Goal: Task Accomplishment & Management: Complete application form

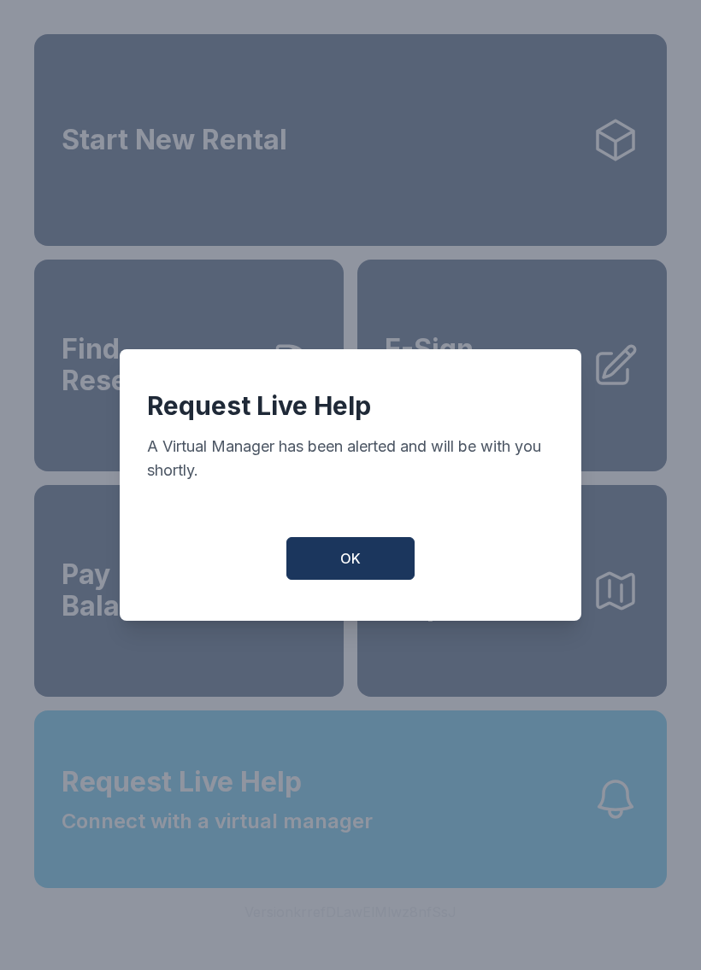
click at [318, 580] on button "OK" at bounding box center [350, 558] width 128 height 43
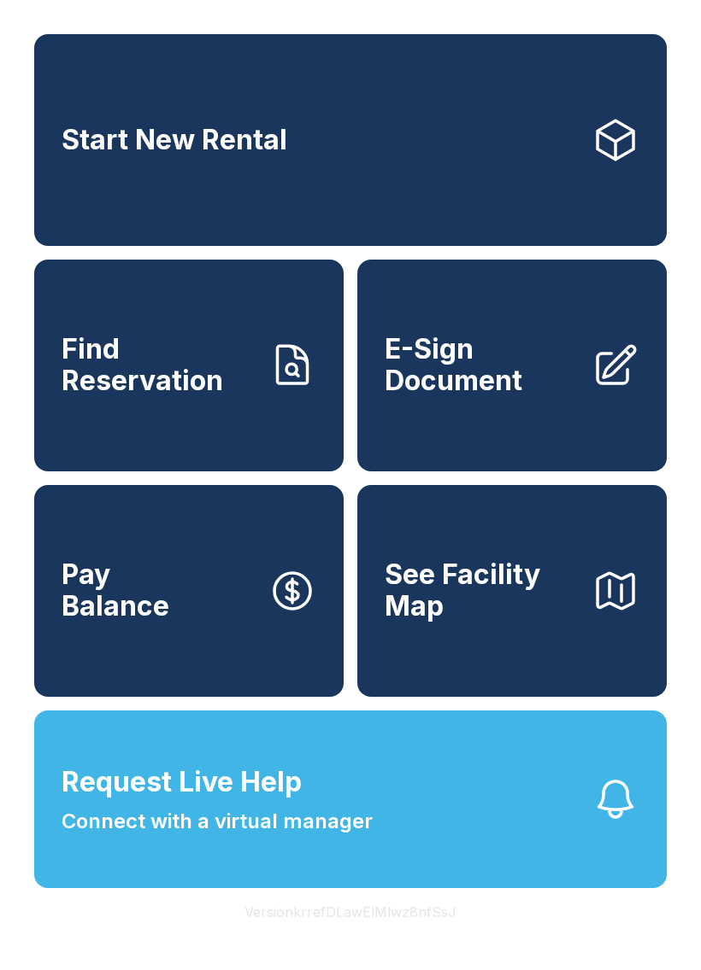
click at [538, 396] on span "E-Sign Document" at bounding box center [480, 365] width 193 height 62
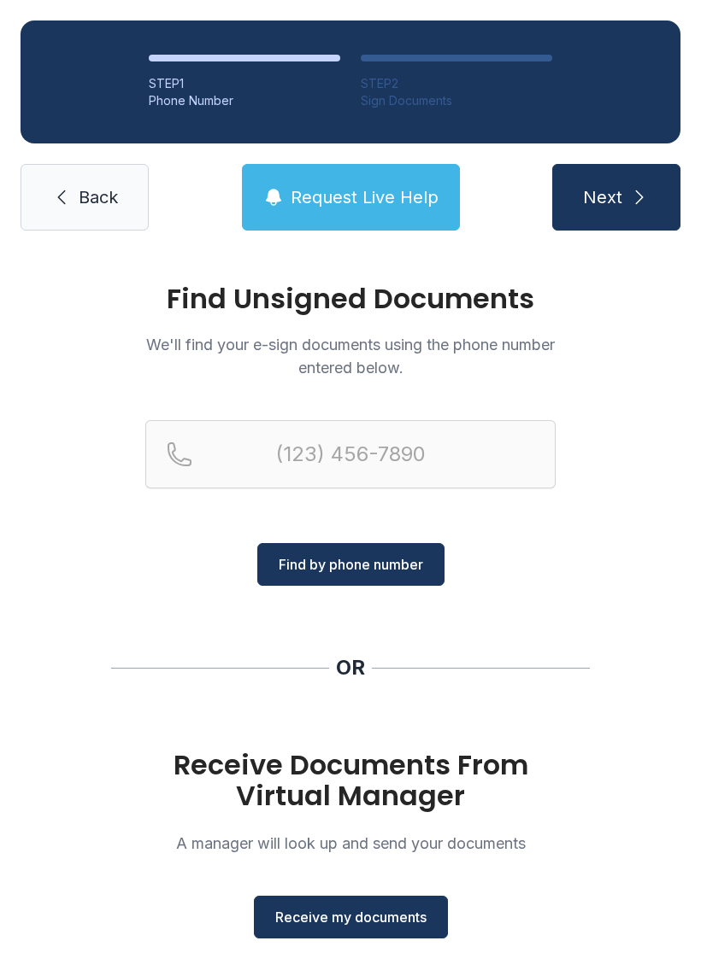
click at [385, 554] on span "Find by phone number" at bounding box center [350, 564] width 144 height 21
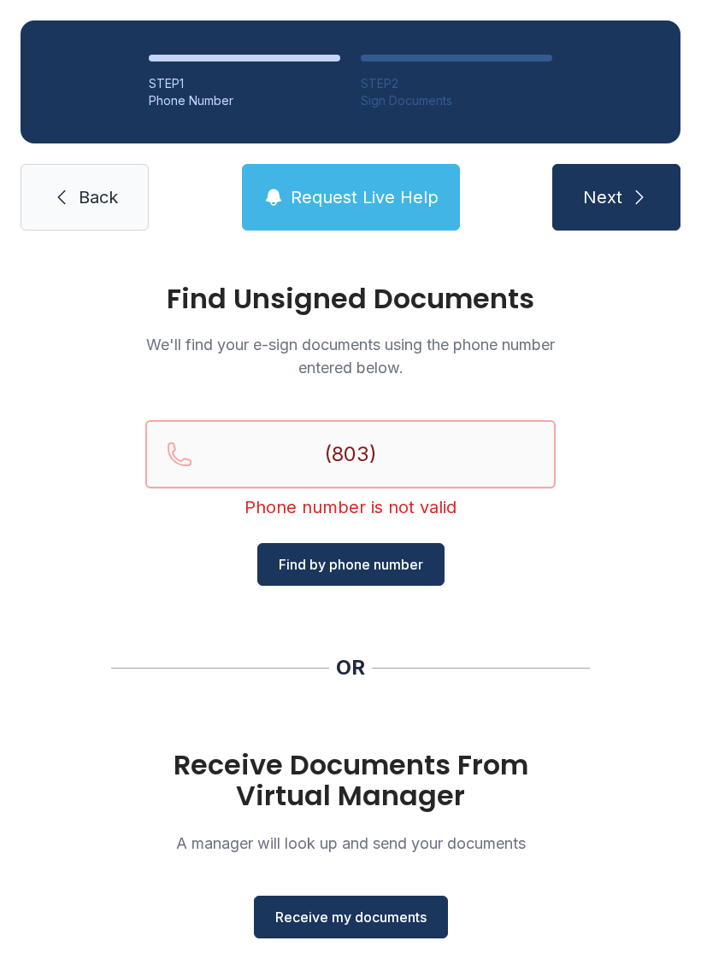
type input "(803) 4"
click at [115, 195] on span "Back" at bounding box center [98, 197] width 39 height 24
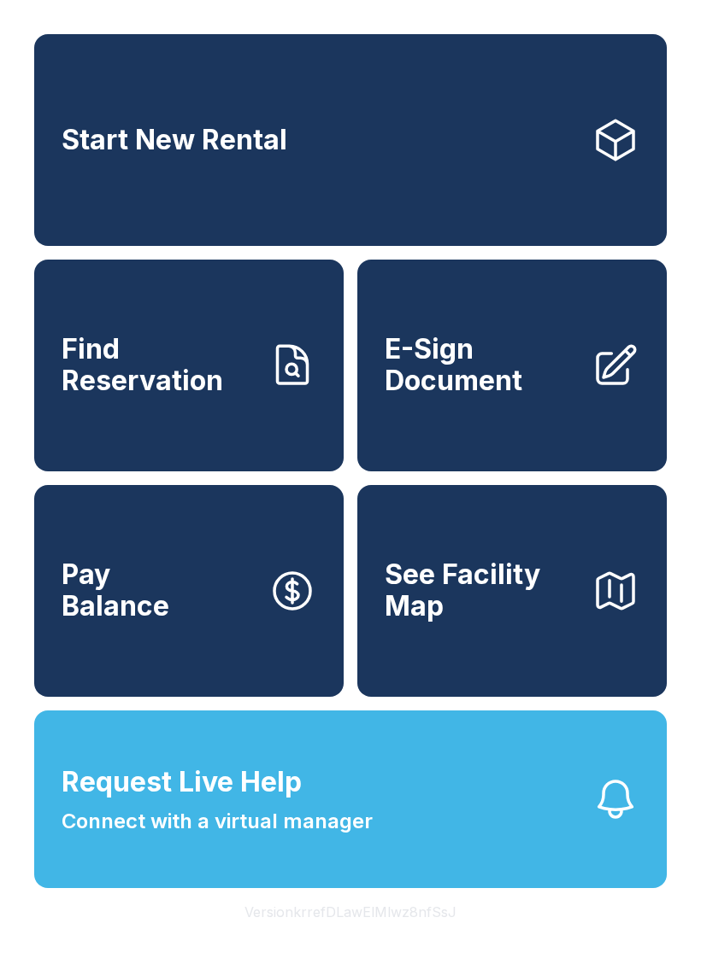
click at [527, 396] on span "E-Sign Document" at bounding box center [480, 365] width 193 height 62
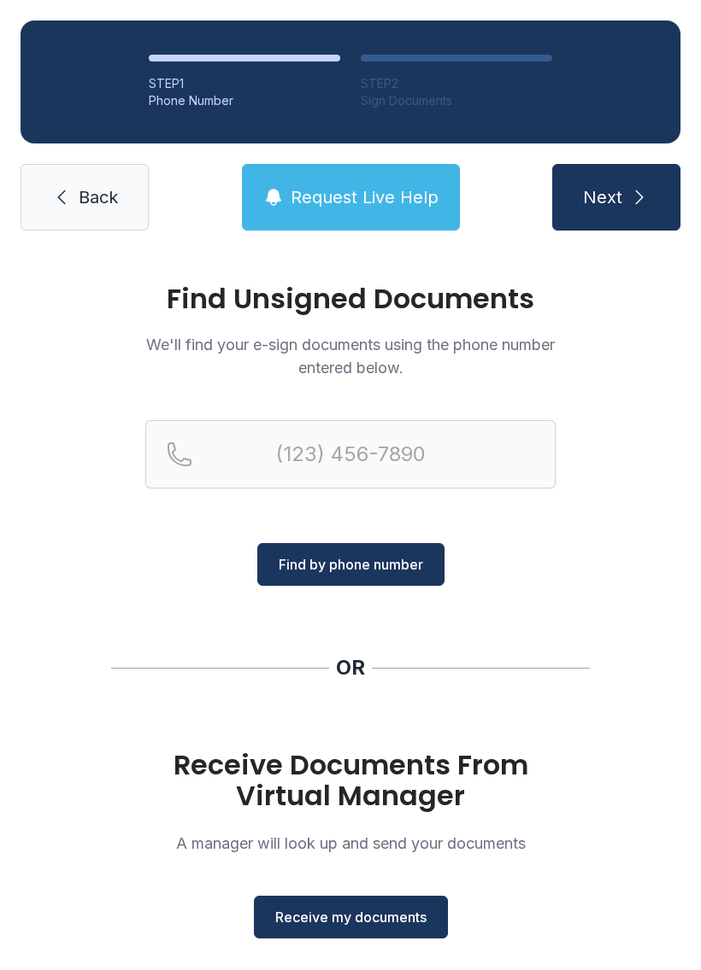
click at [478, 922] on div "Receive Documents From Virtual Manager A manager will look up and send your doc…" at bounding box center [350, 844] width 410 height 189
click at [361, 912] on span "Receive my documents" at bounding box center [350, 917] width 151 height 21
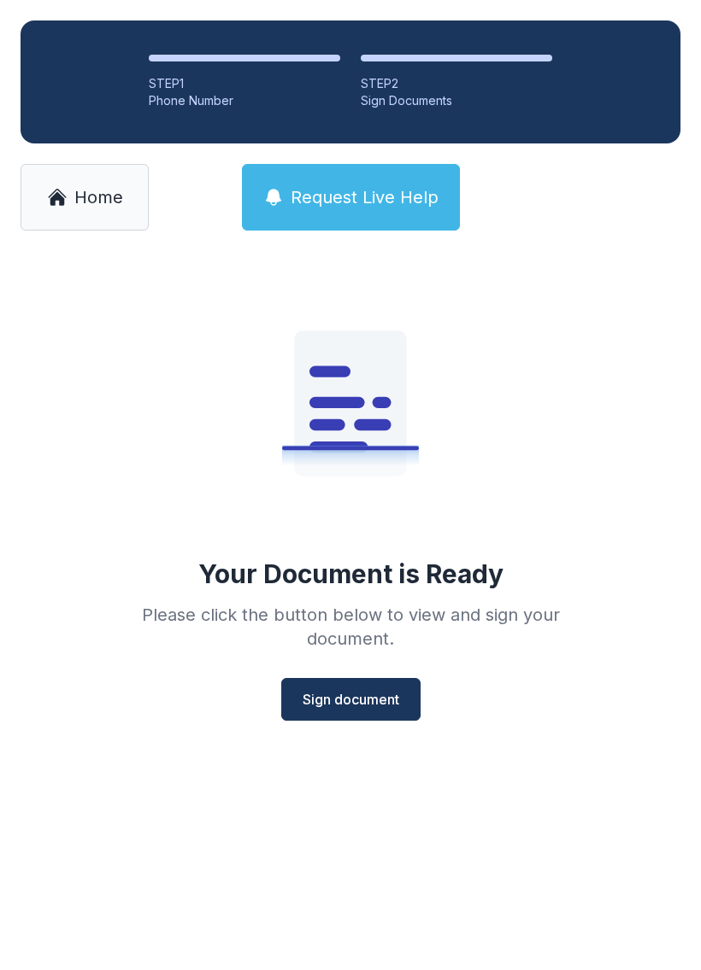
click at [355, 692] on span "Sign document" at bounding box center [350, 699] width 97 height 21
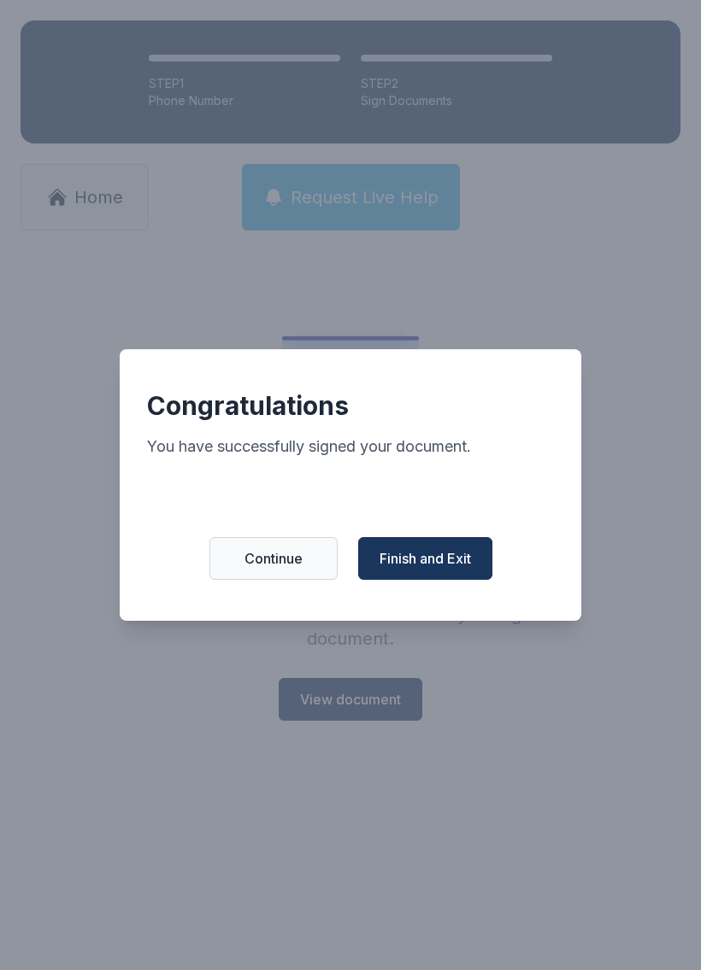
click at [429, 565] on span "Finish and Exit" at bounding box center [424, 558] width 91 height 21
